Goal: Task Accomplishment & Management: Complete application form

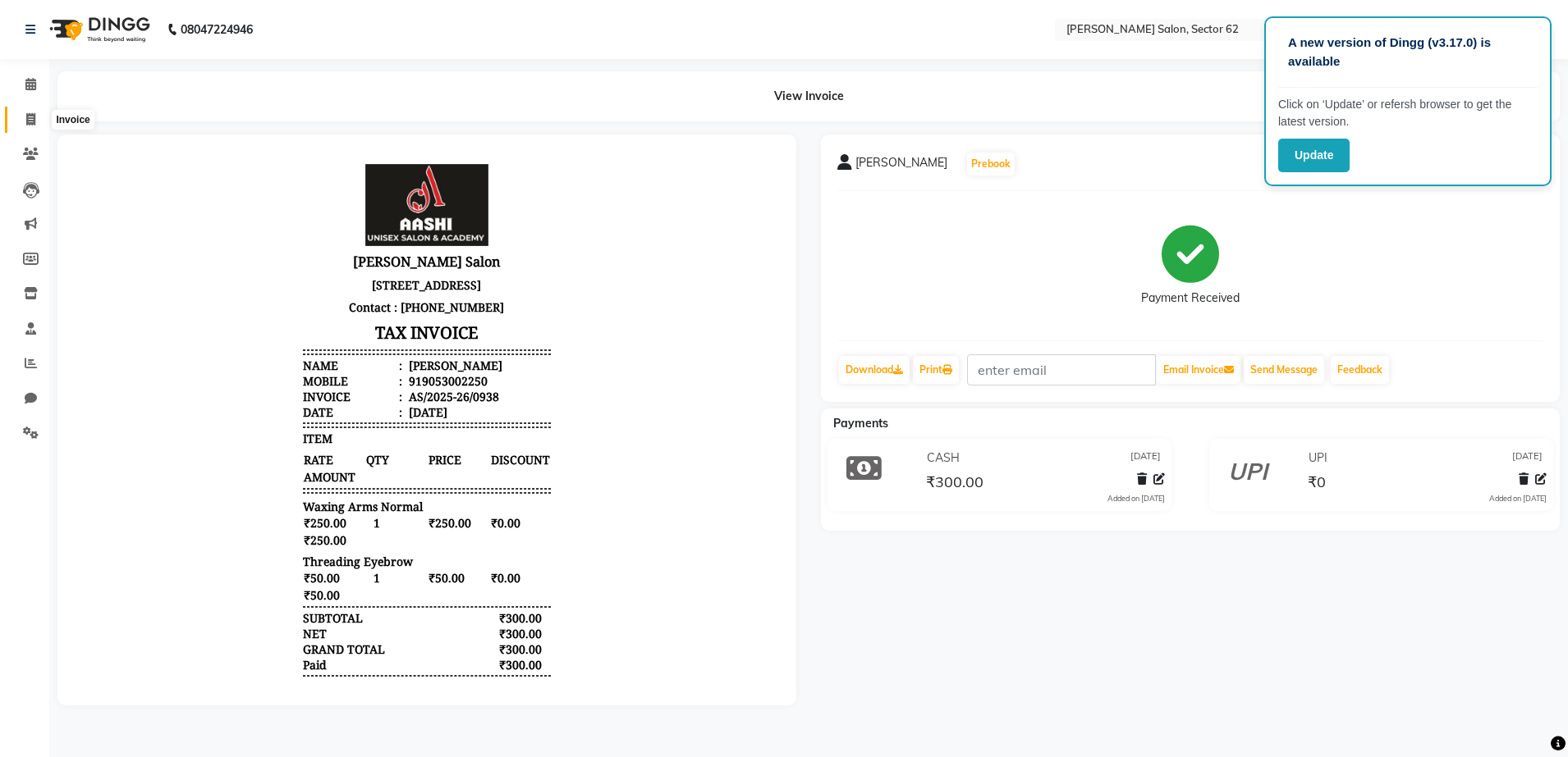
click at [20, 112] on span at bounding box center [30, 121] width 28 height 19
select select "service"
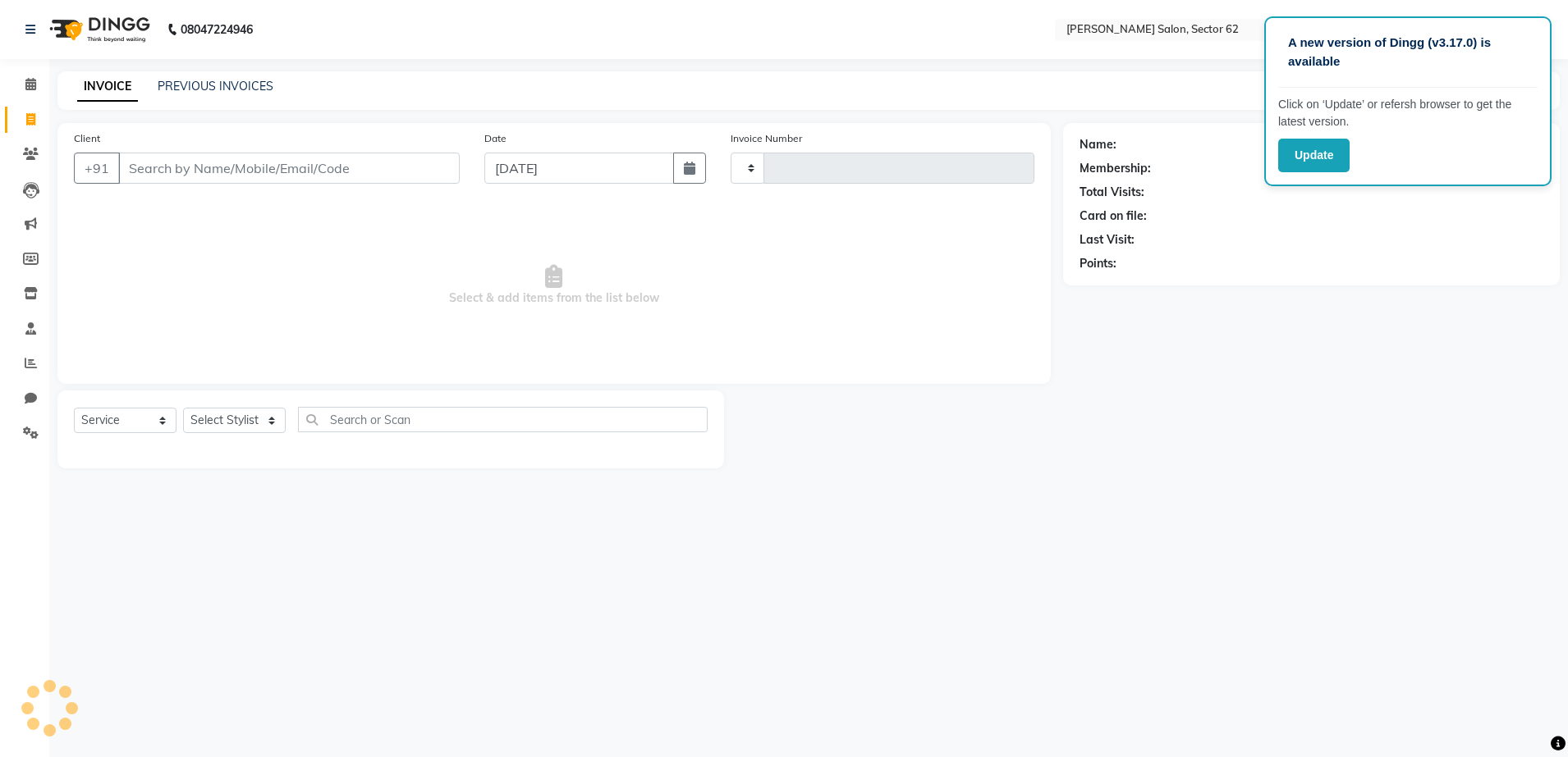
type input "0939"
select select "8124"
select select "82265"
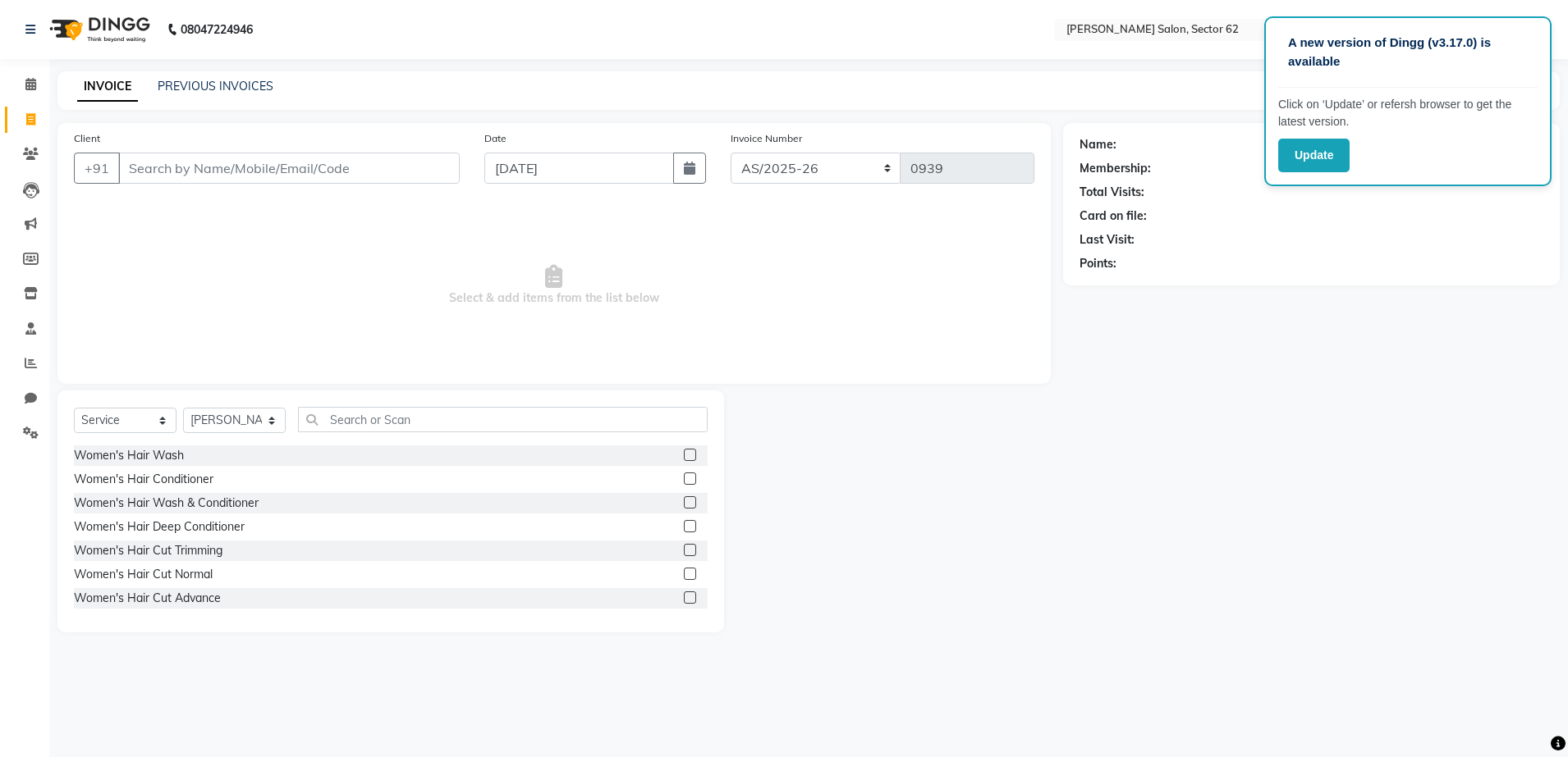
click at [248, 169] on input "Client" at bounding box center [289, 168] width 341 height 31
click at [376, 163] on input "Client" at bounding box center [289, 168] width 341 height 31
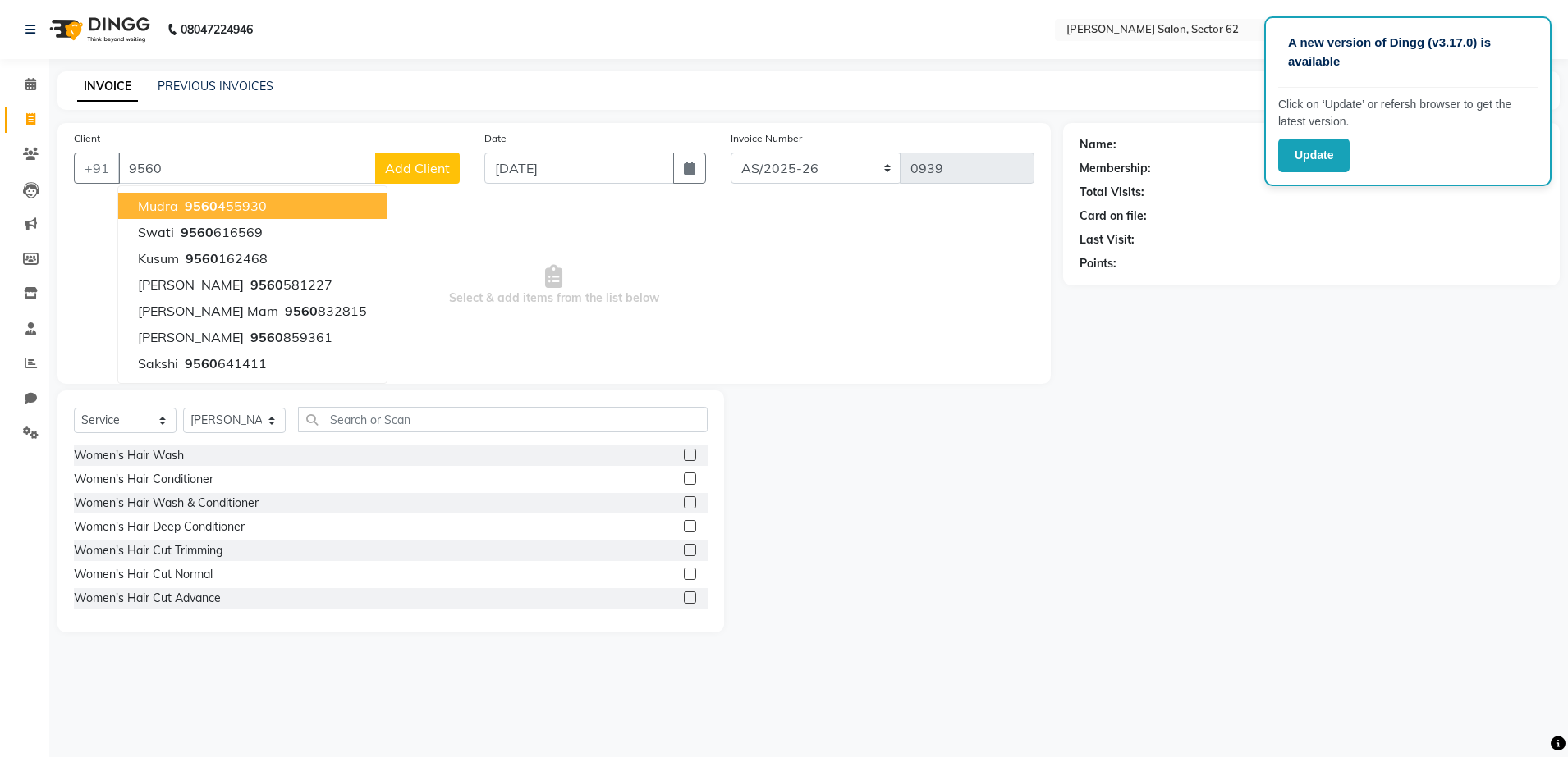
click at [289, 208] on button "Mudra 9560 455930" at bounding box center [252, 206] width 269 height 26
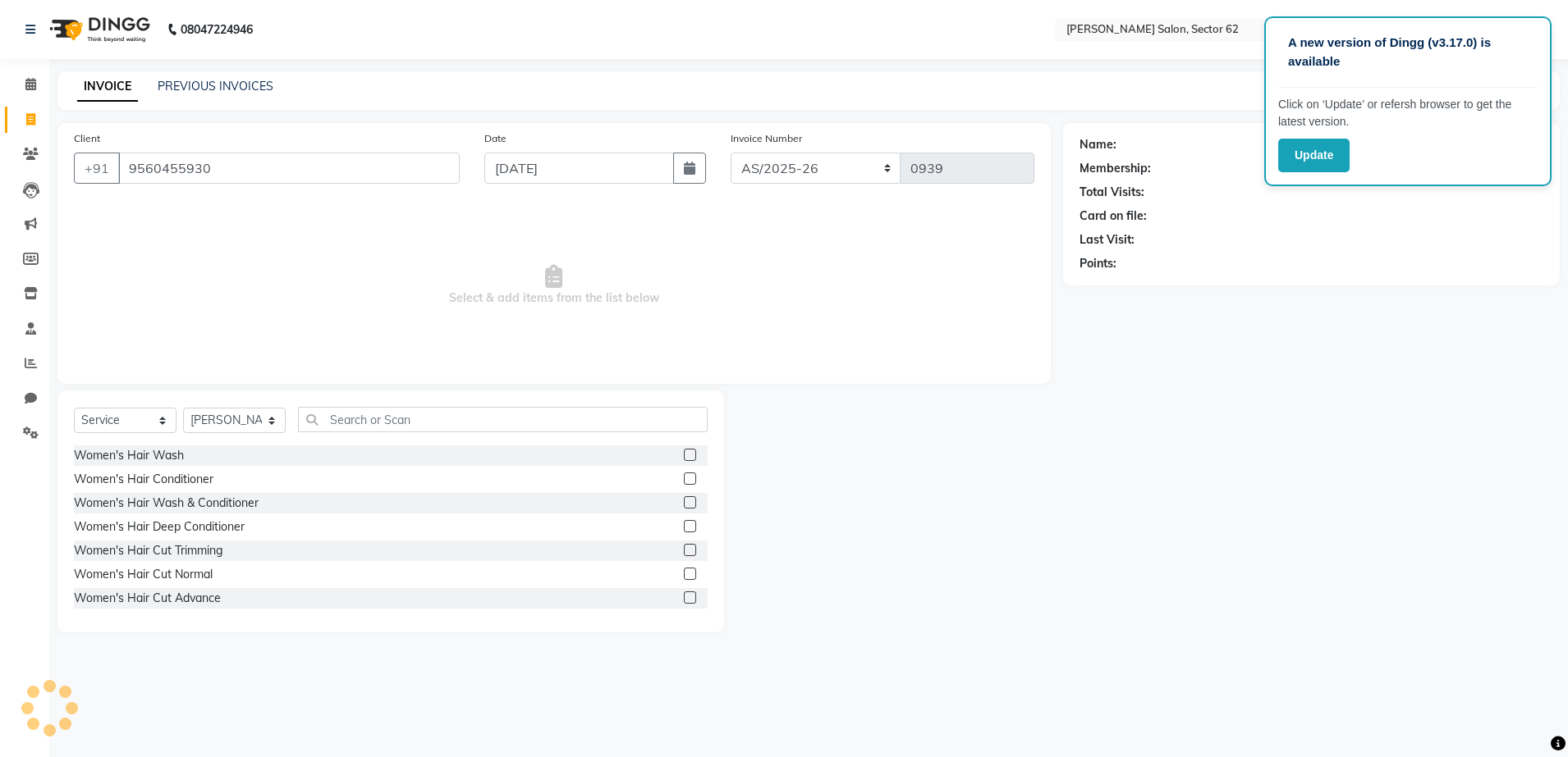
type input "9560455930"
click at [268, 422] on select "Select Stylist [PERSON_NAME] Owner" at bounding box center [233, 421] width 103 height 26
select select "75654"
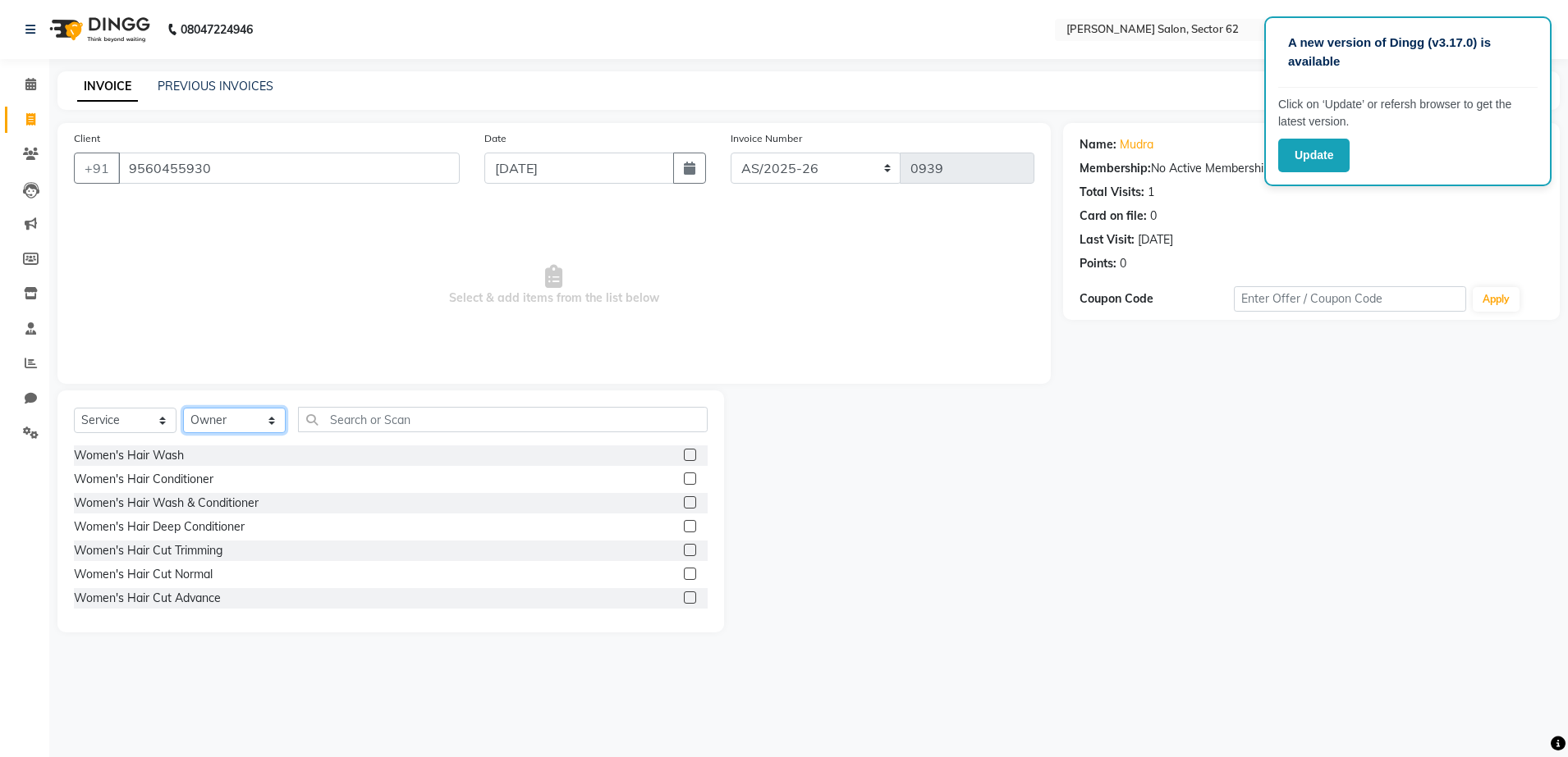
click at [183, 408] on select "Select Stylist [PERSON_NAME] Owner" at bounding box center [233, 421] width 103 height 26
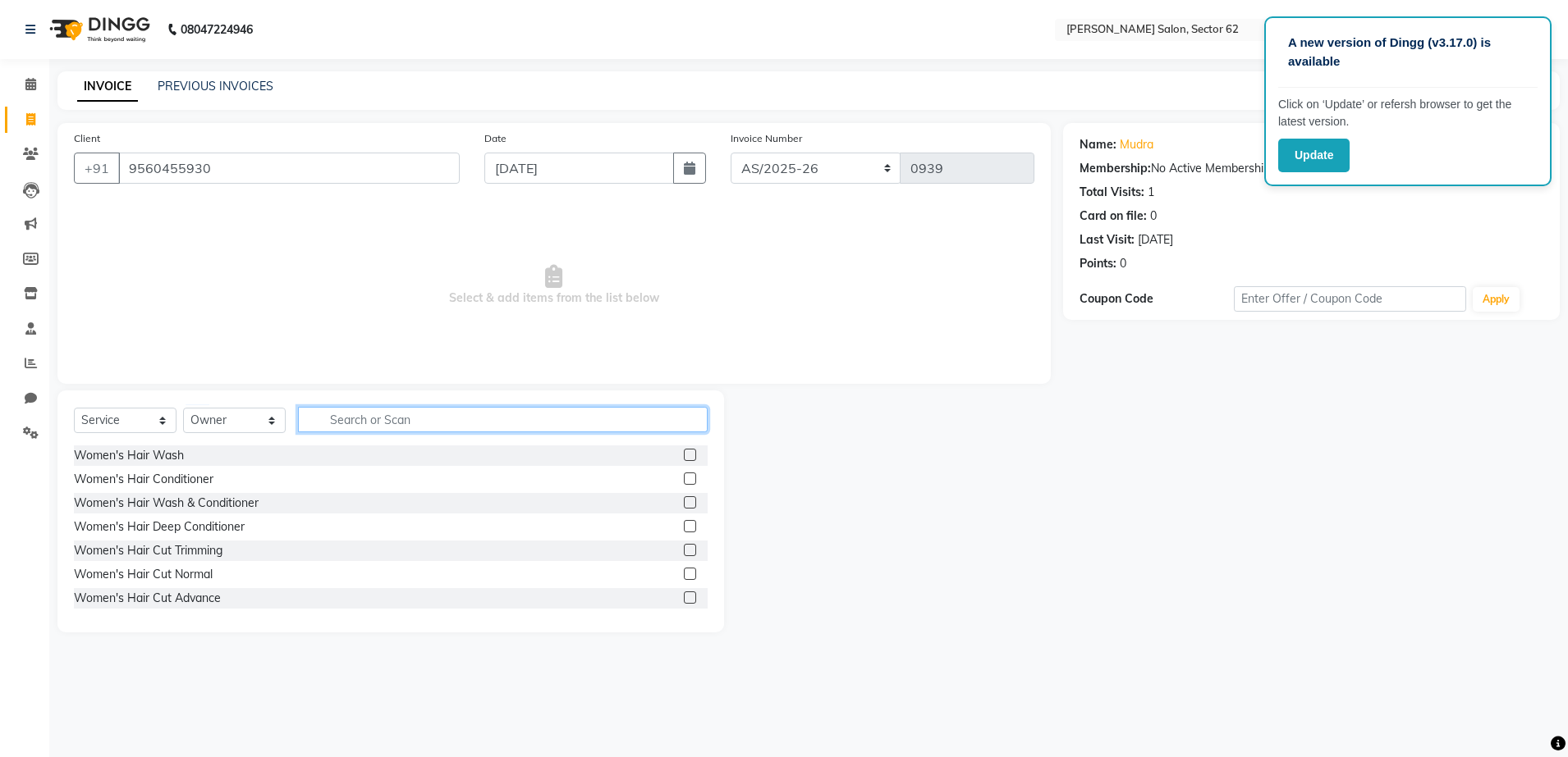
click at [431, 413] on input "text" at bounding box center [502, 420] width 409 height 26
type input "wax"
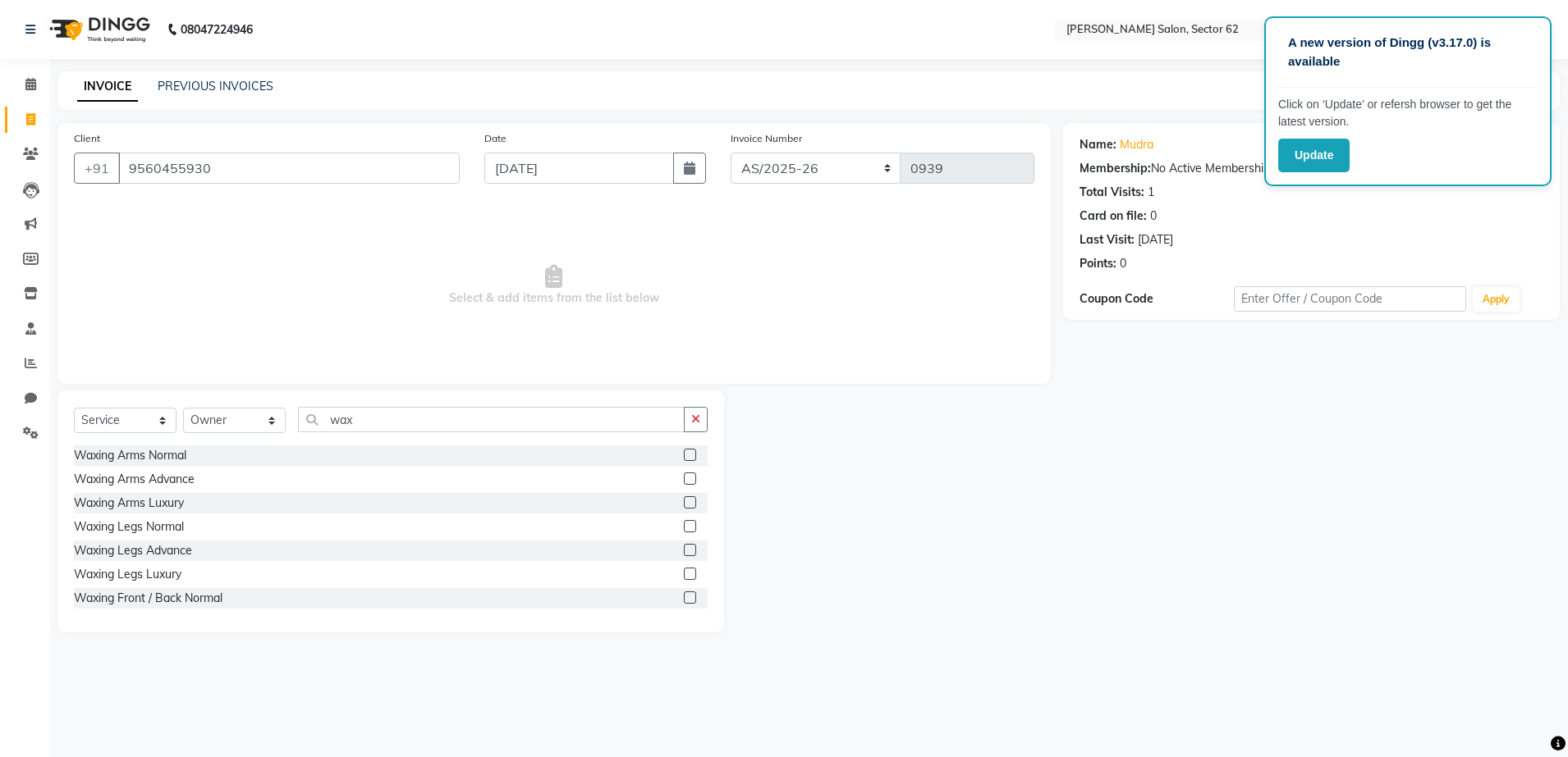
click at [684, 479] on label at bounding box center [690, 479] width 12 height 12
click at [684, 479] on input "checkbox" at bounding box center [689, 480] width 10 height 10
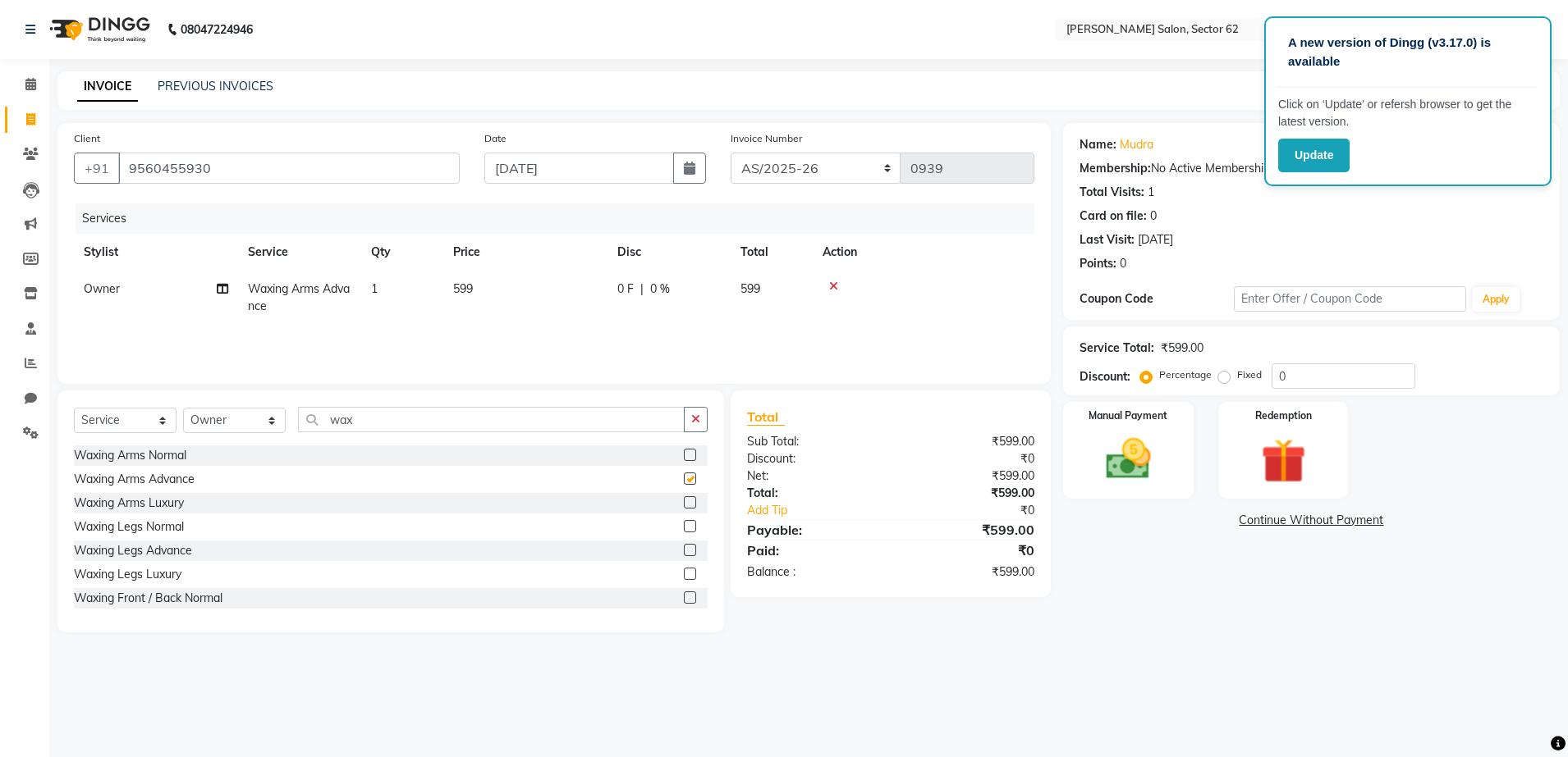
checkbox input "false"
click at [600, 425] on input "wax" at bounding box center [491, 420] width 387 height 26
type input "w"
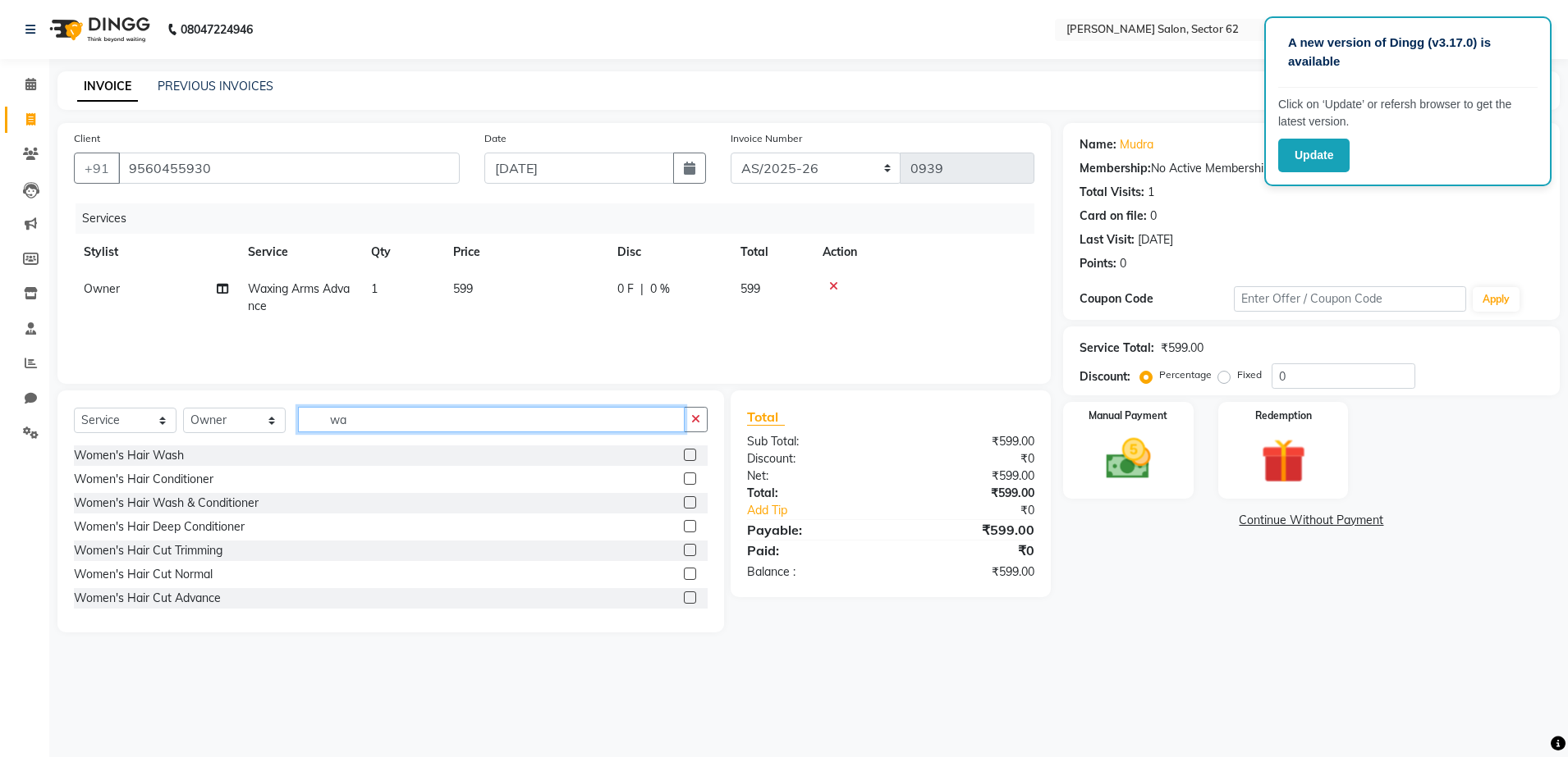
type input "wax"
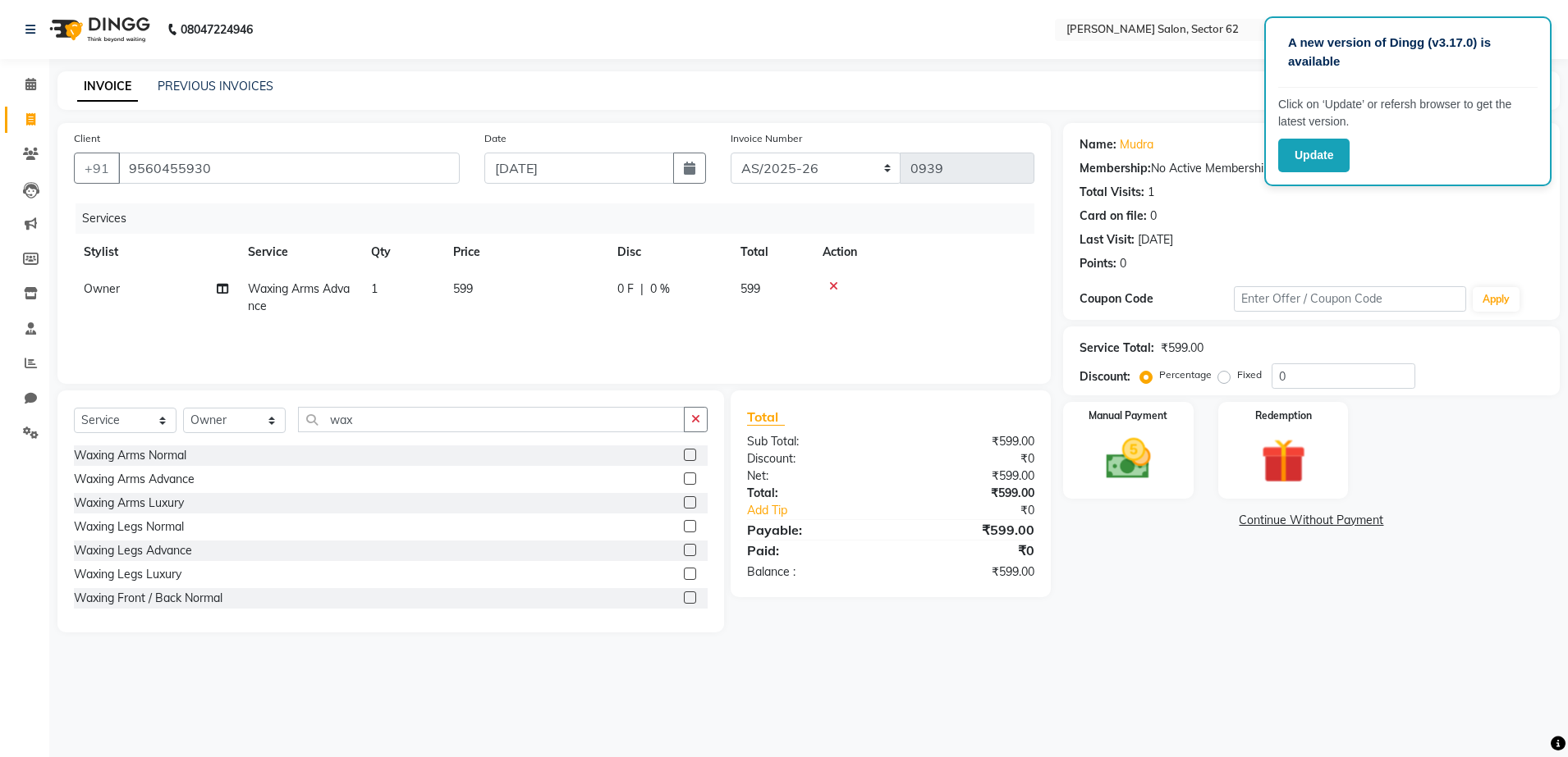
click at [684, 553] on label at bounding box center [690, 550] width 12 height 12
click at [684, 553] on input "checkbox" at bounding box center [689, 551] width 10 height 10
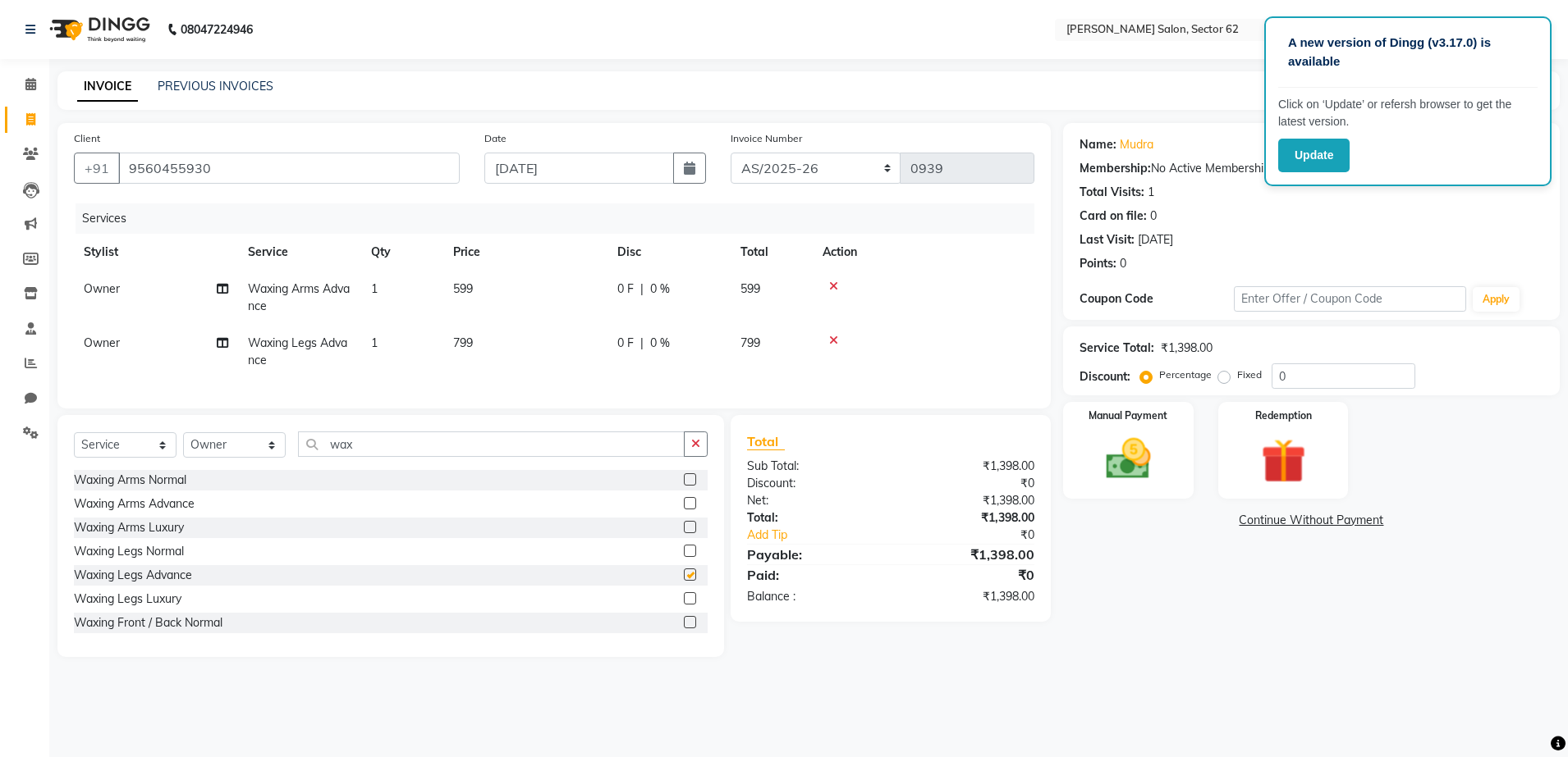
checkbox input "false"
click at [554, 457] on input "wax" at bounding box center [491, 444] width 387 height 26
type input "w"
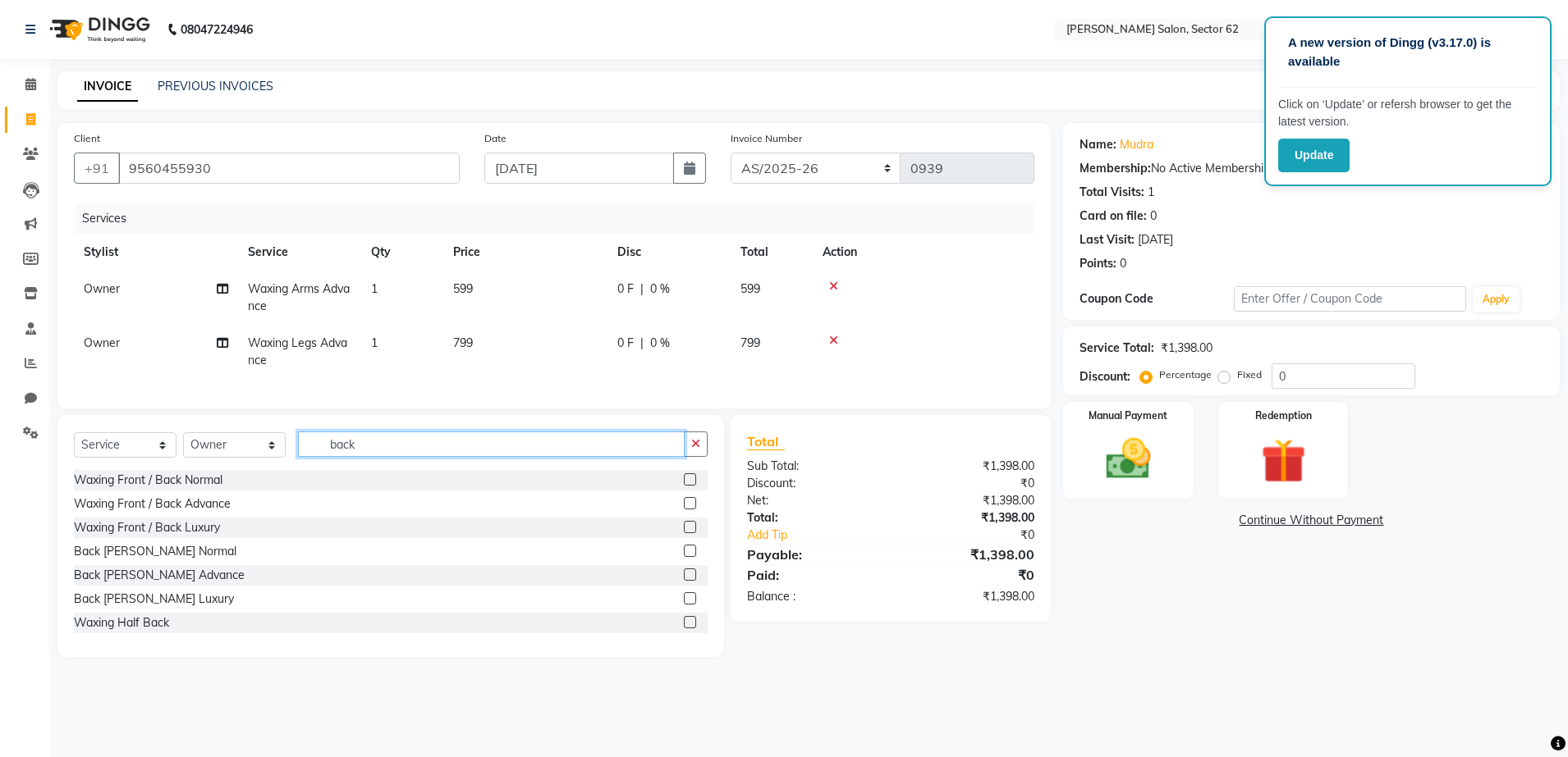
type input "back"
click at [684, 510] on label at bounding box center [690, 503] width 12 height 12
click at [684, 510] on input "checkbox" at bounding box center [689, 504] width 10 height 10
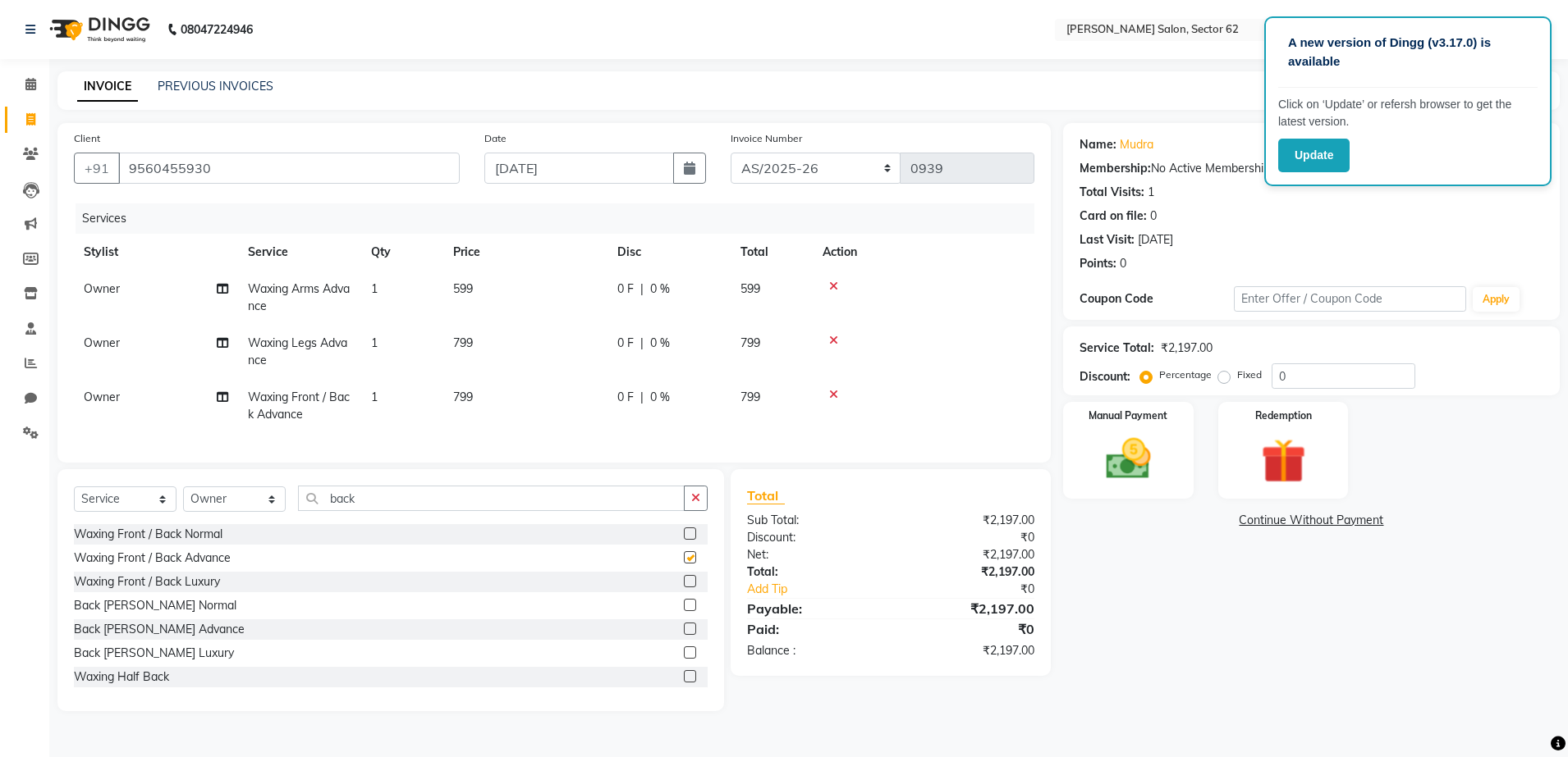
checkbox input "false"
click at [468, 290] on span "599" at bounding box center [463, 289] width 20 height 15
select select "75654"
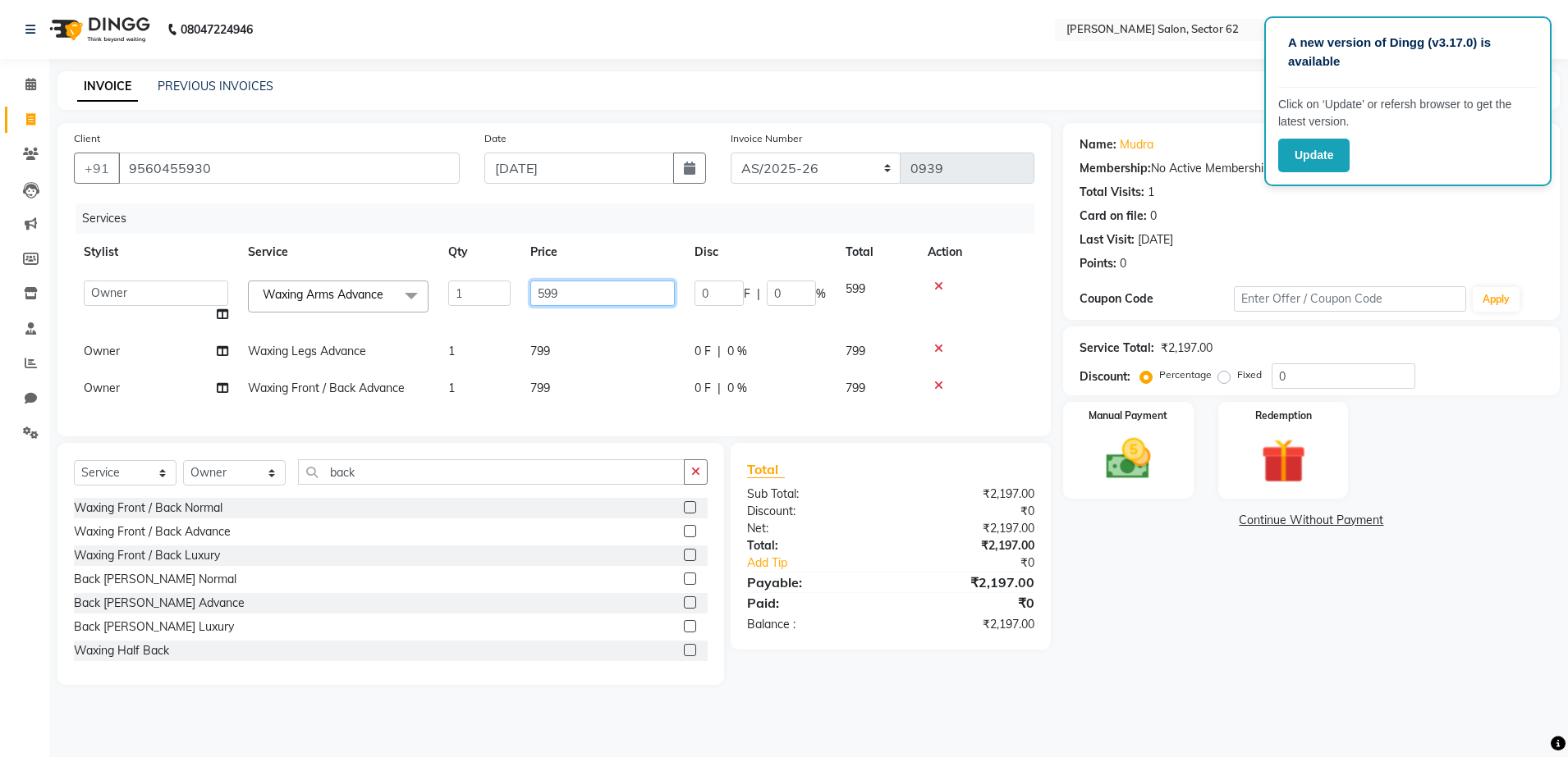
click at [600, 290] on input "599" at bounding box center [602, 294] width 145 height 26
type input "5"
type input "500"
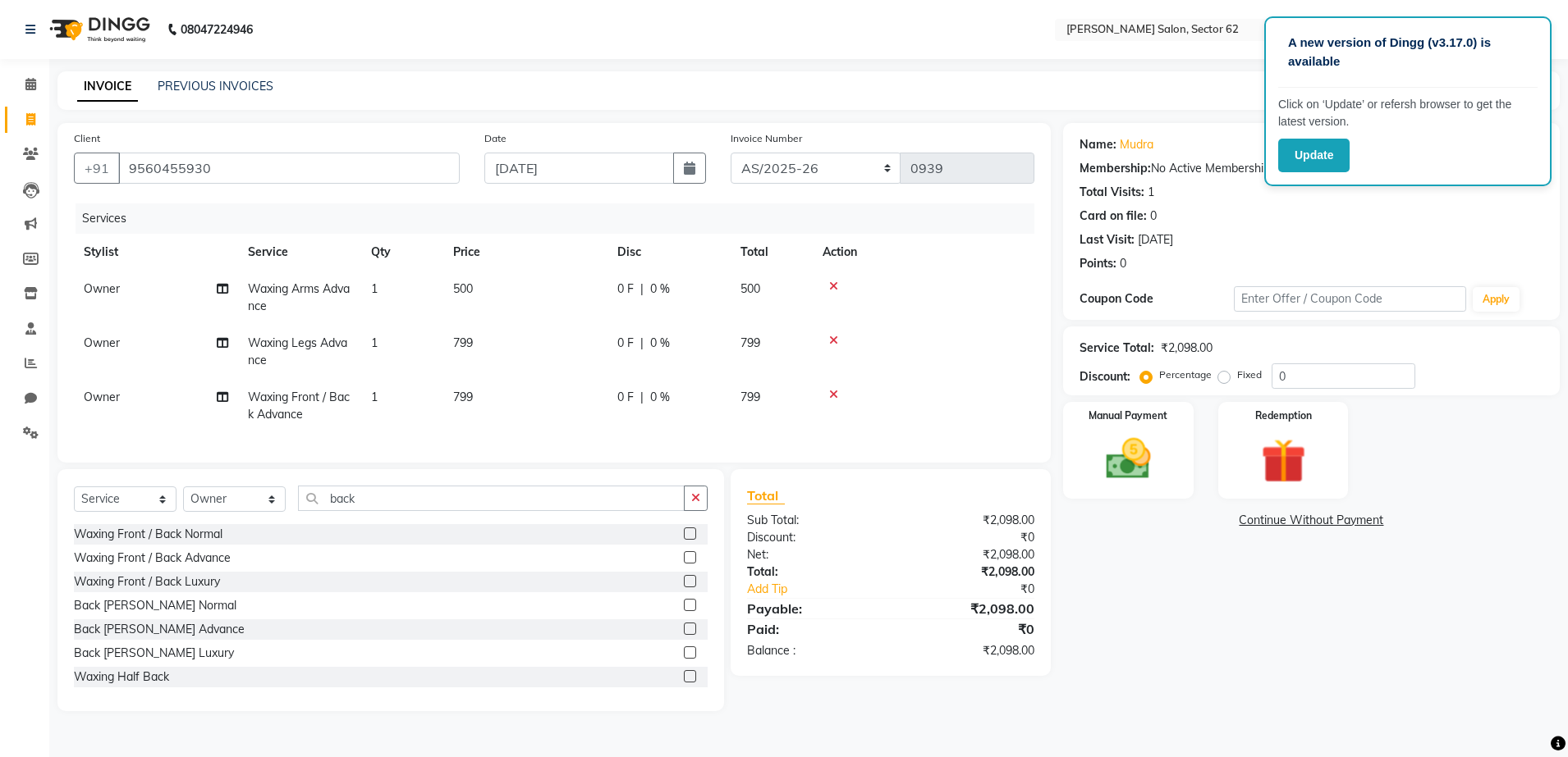
click at [535, 351] on td "799" at bounding box center [525, 351] width 165 height 54
select select "75654"
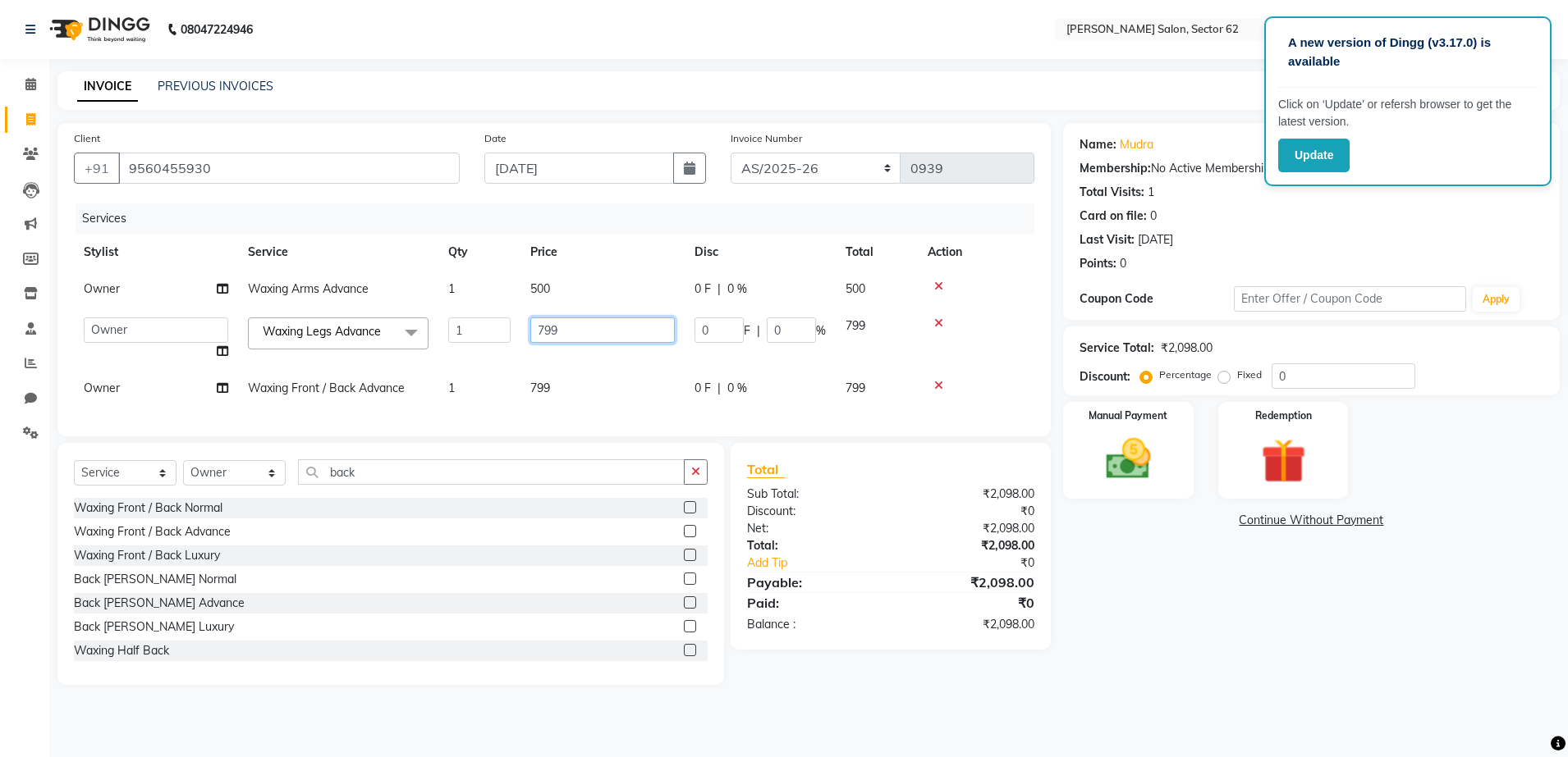
click at [580, 332] on input "799" at bounding box center [602, 331] width 145 height 26
type input "7"
type input "600"
click at [580, 332] on input "600" at bounding box center [602, 331] width 145 height 26
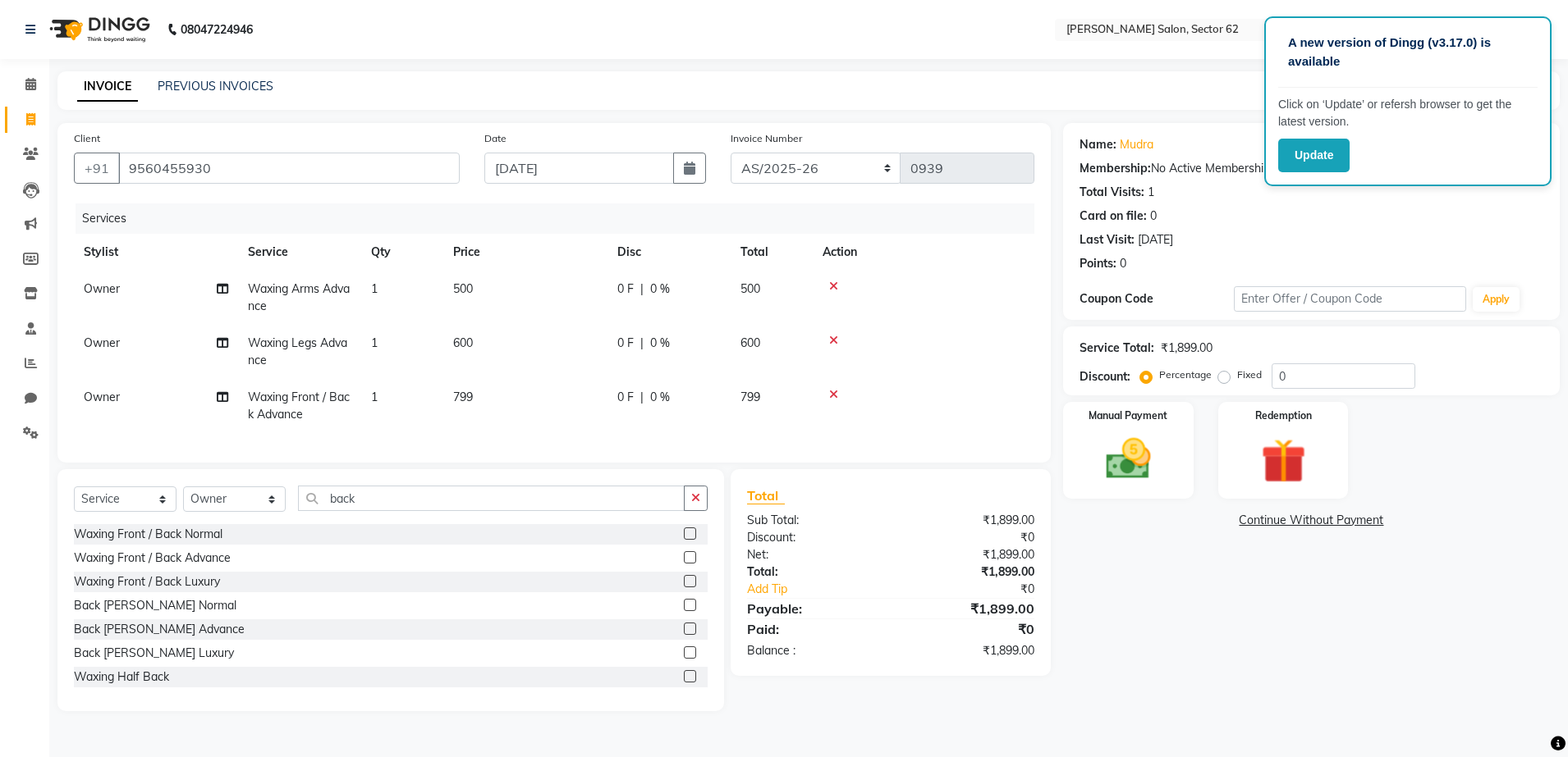
click at [557, 355] on td "600" at bounding box center [525, 351] width 165 height 54
select select "75654"
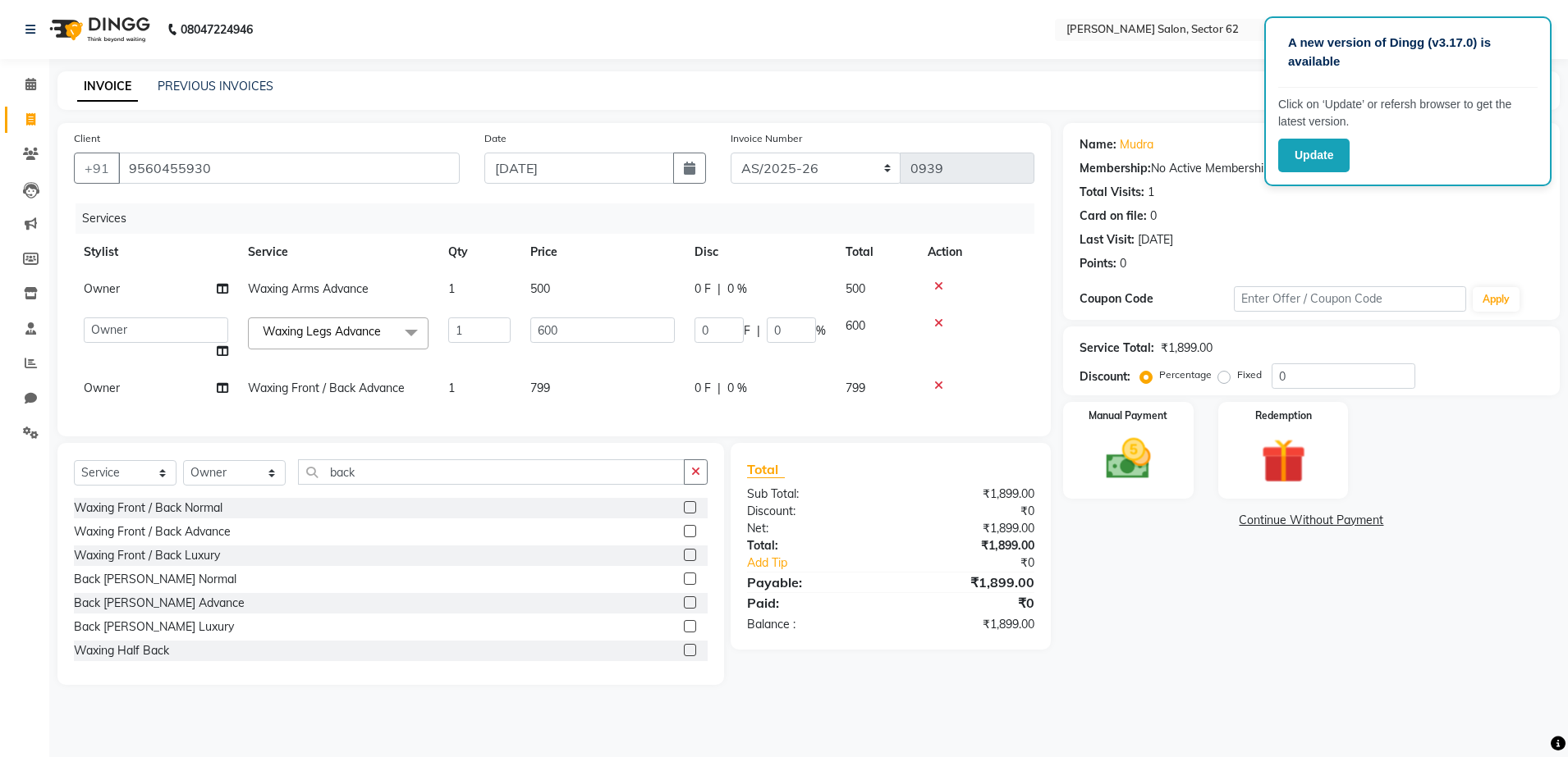
click at [550, 381] on span "799" at bounding box center [539, 388] width 20 height 15
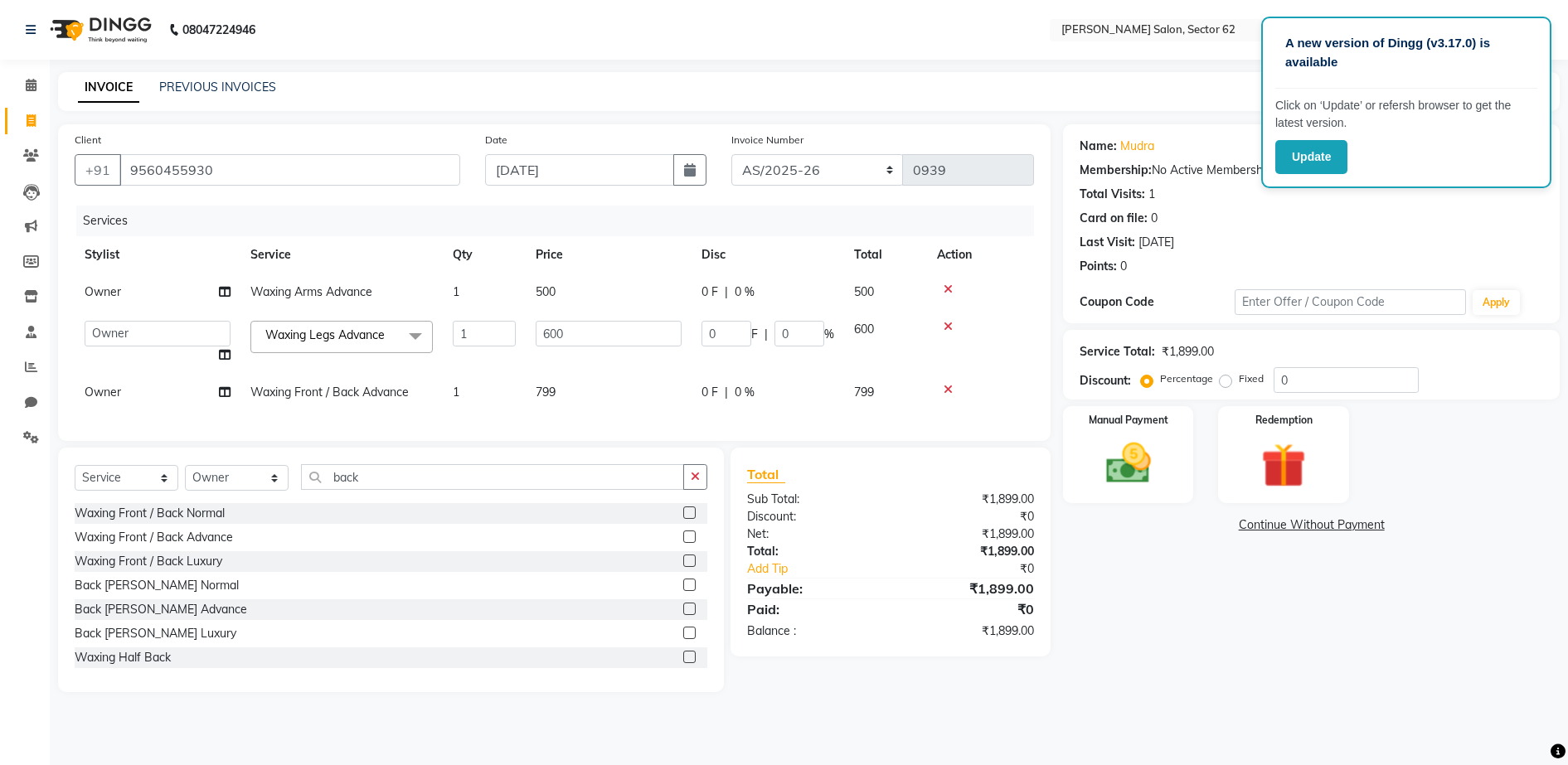
select select "75654"
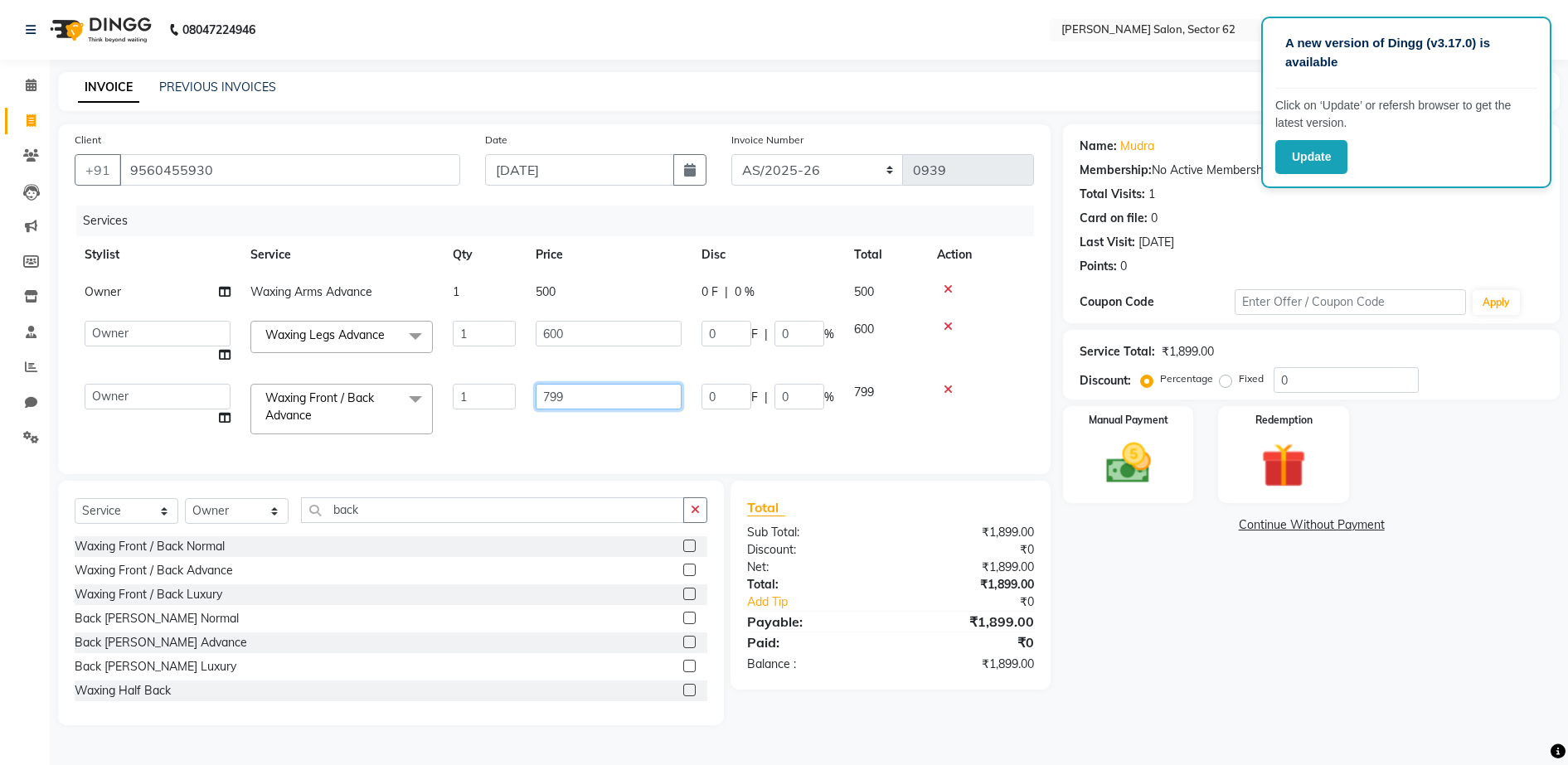
click at [573, 393] on input "799" at bounding box center [608, 397] width 146 height 26
type input "7"
type input "199"
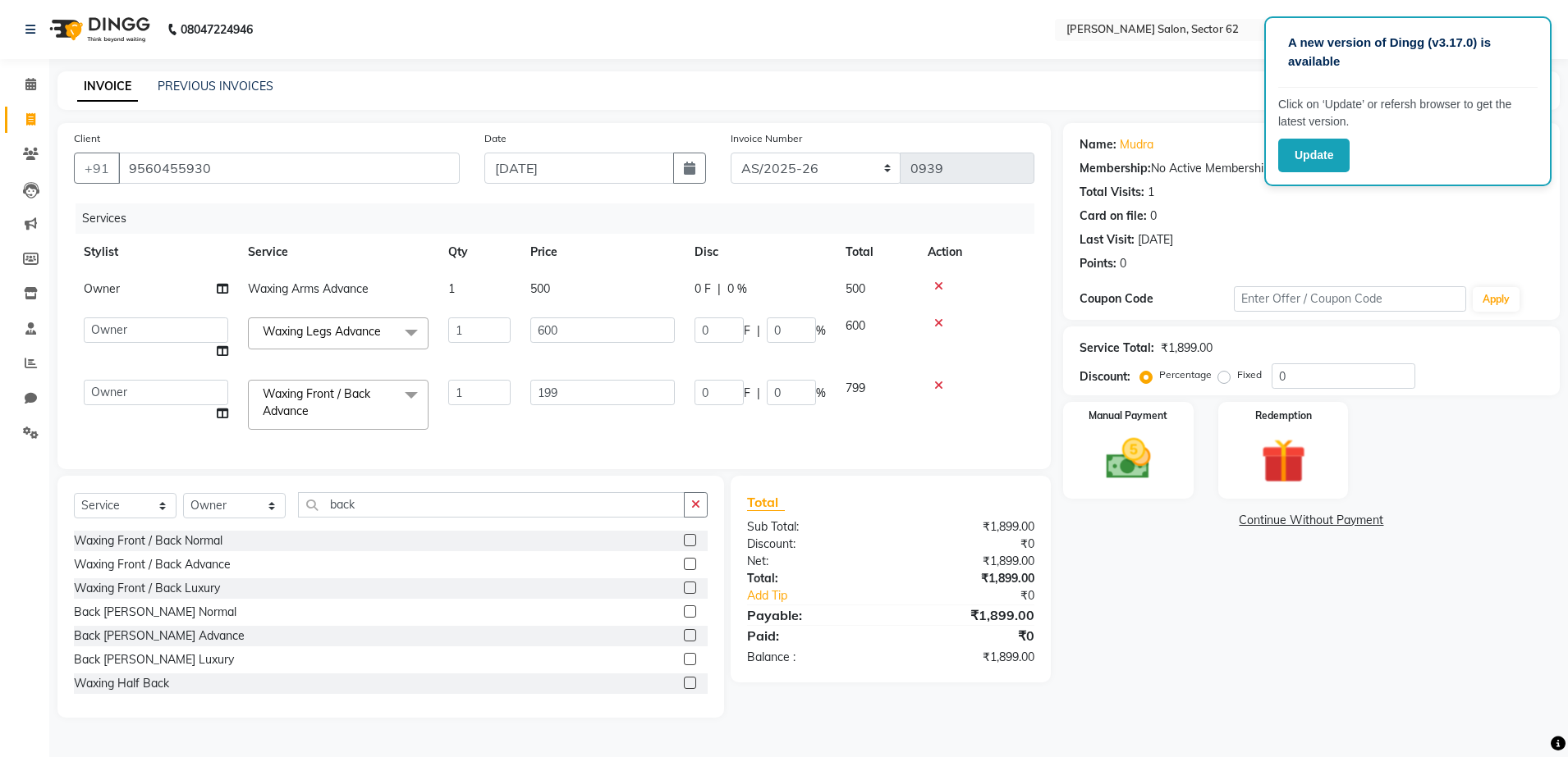
click at [588, 408] on div "Services Stylist Service Qty Price Disc Total Action Owner Waxing Arms Advance …" at bounding box center [554, 328] width 961 height 250
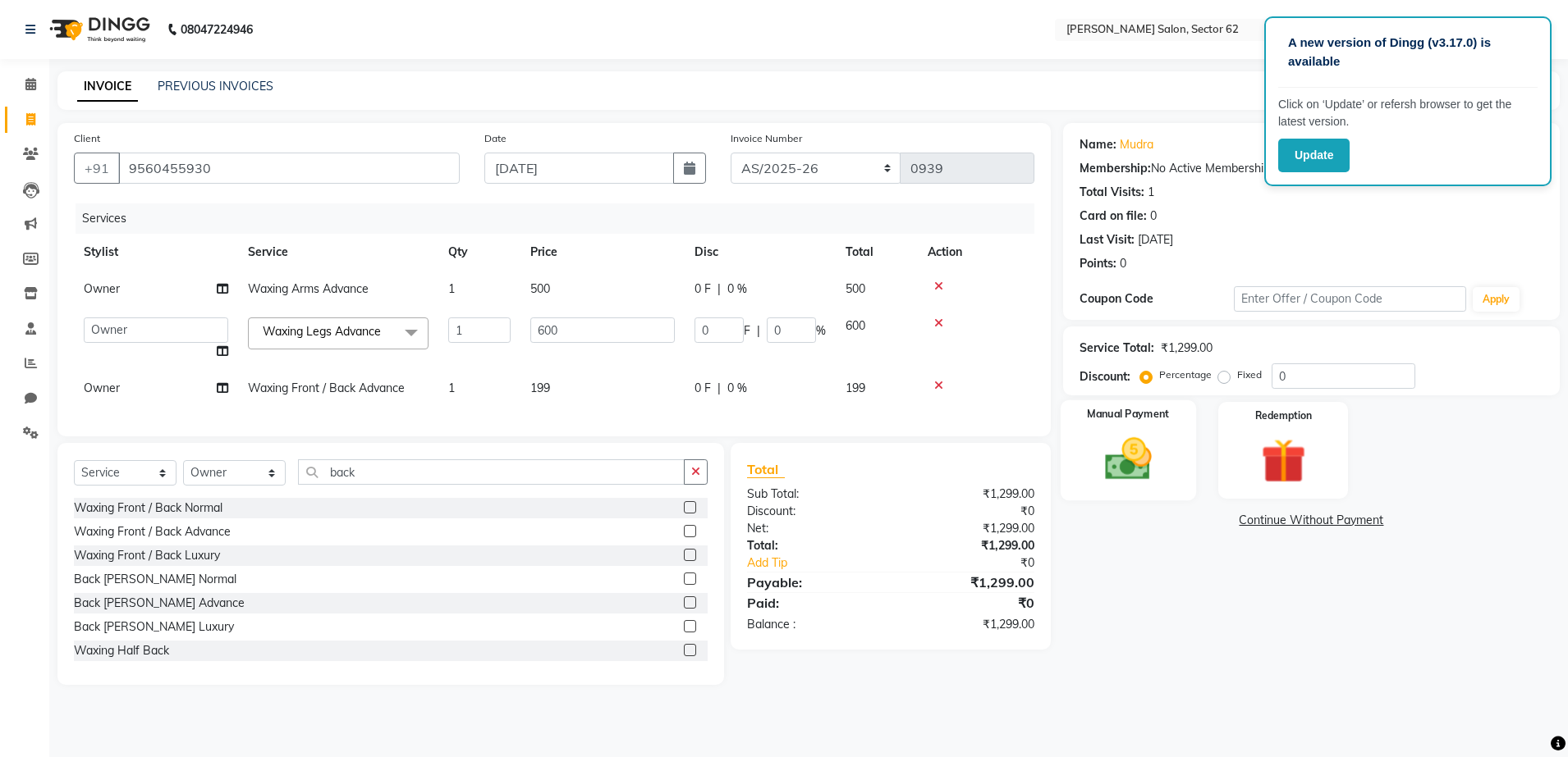
click at [1121, 437] on img at bounding box center [1128, 459] width 77 height 54
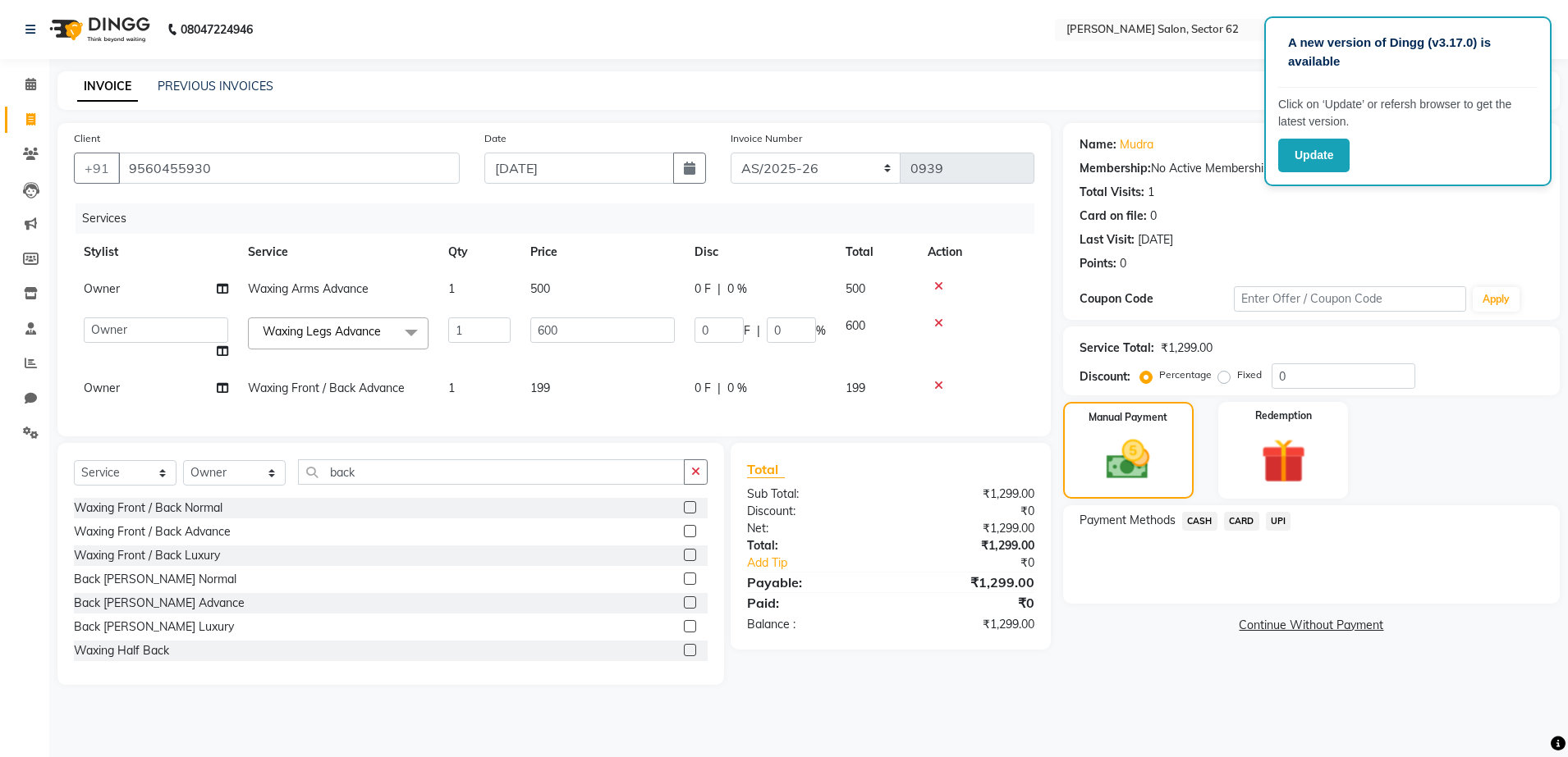
click at [1278, 518] on span "UPI" at bounding box center [1279, 522] width 26 height 19
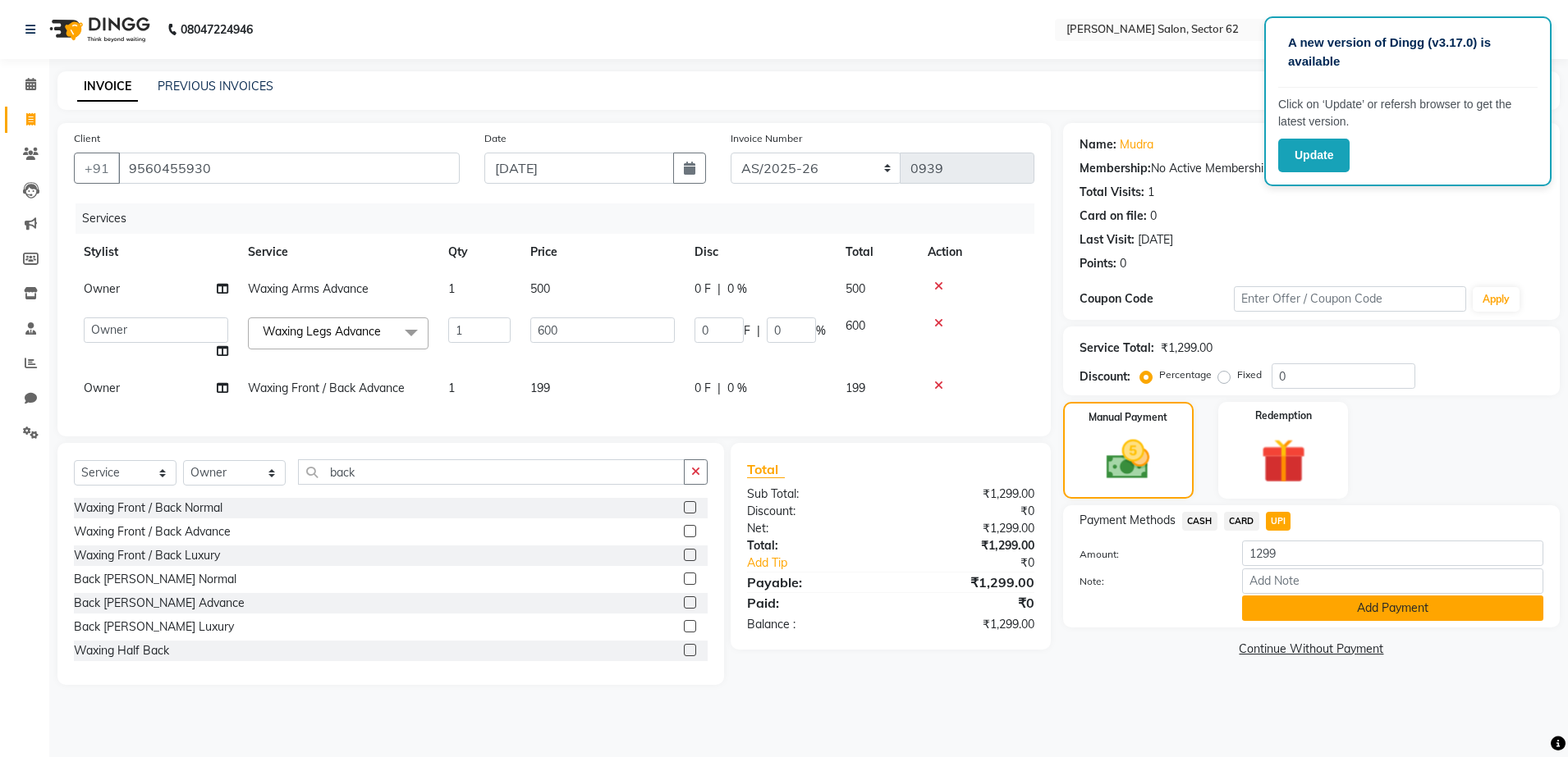
click at [1328, 601] on button "Add Payment" at bounding box center [1393, 609] width 302 height 26
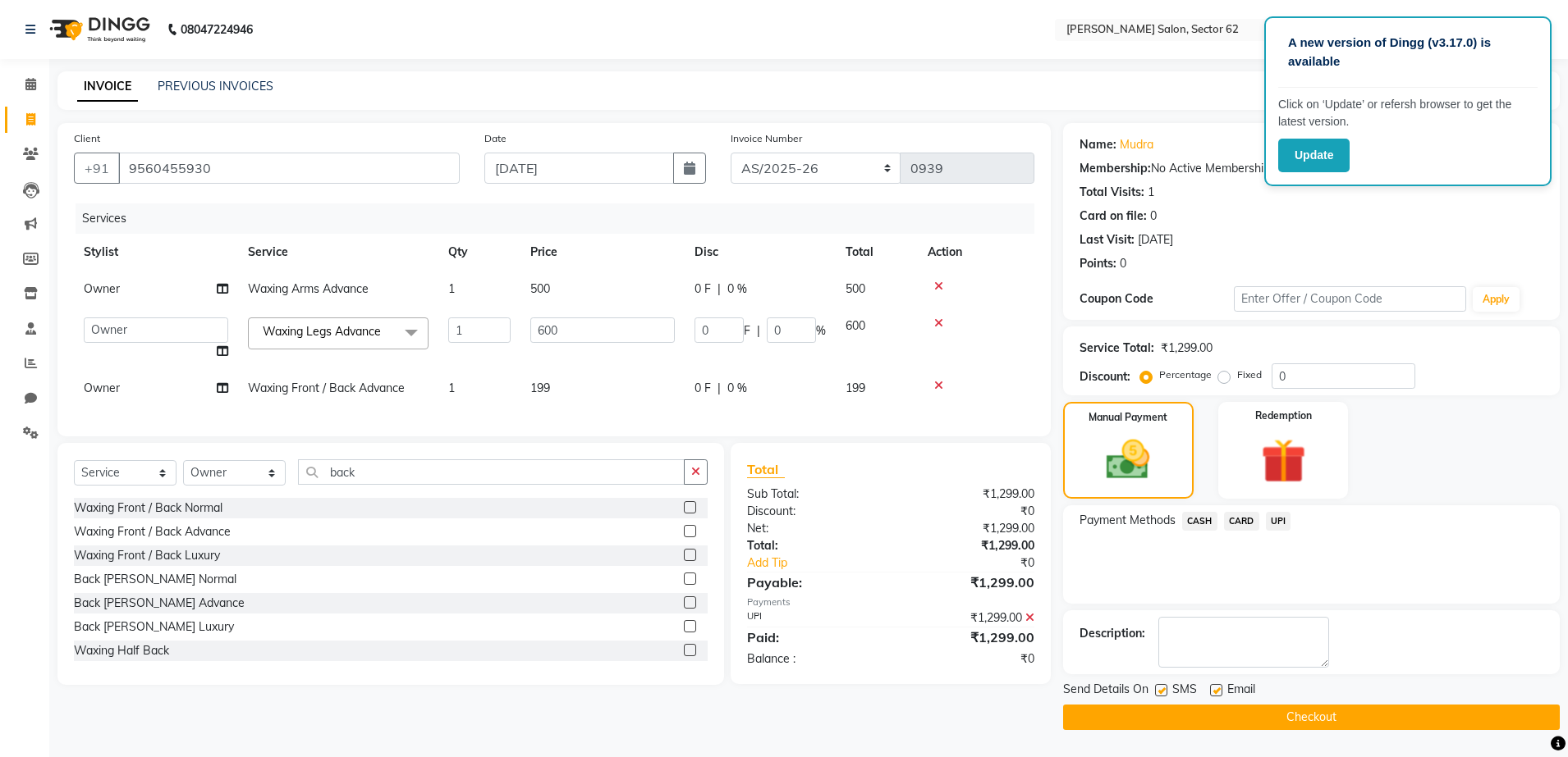
click at [1393, 712] on button "Checkout" at bounding box center [1311, 717] width 496 height 26
